Goal: Find specific page/section: Find specific page/section

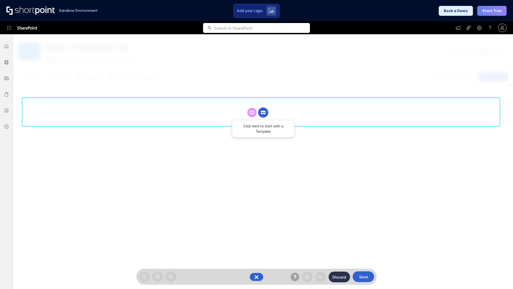
click at [263, 112] on circle at bounding box center [263, 112] width 10 height 10
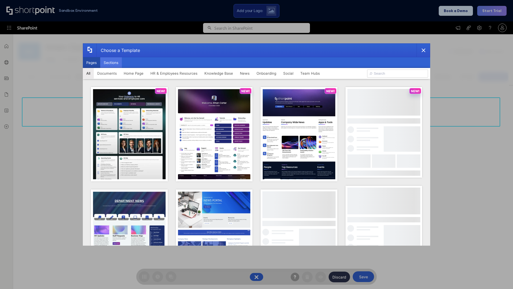
click at [111, 63] on button "Sections" at bounding box center [111, 62] width 22 height 11
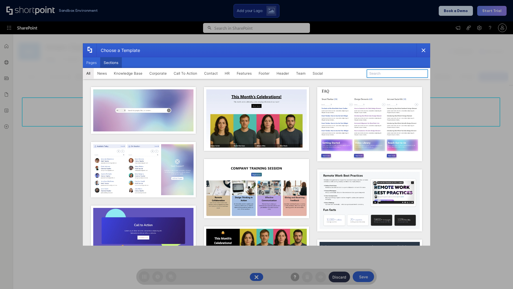
type input "Cards"
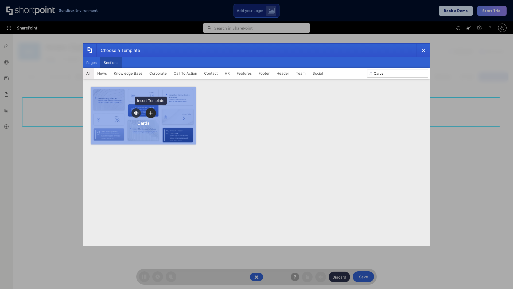
click at [151, 113] on icon "template selector" at bounding box center [151, 113] width 4 height 4
